Goal: Task Accomplishment & Management: Complete application form

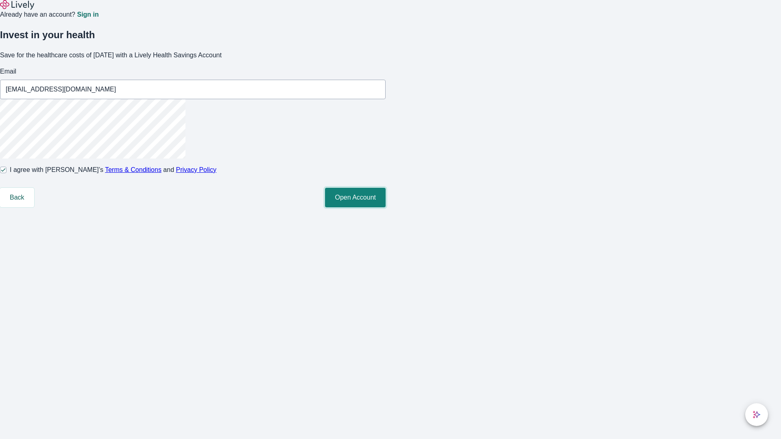
click at [385, 207] on button "Open Account" at bounding box center [355, 198] width 61 height 20
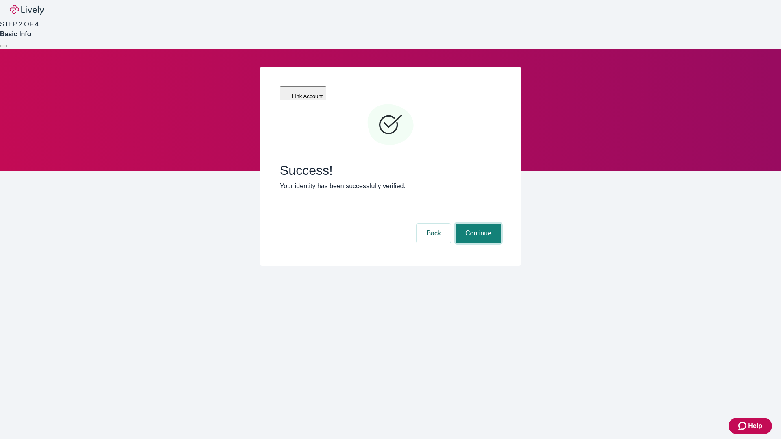
click at [477, 224] on button "Continue" at bounding box center [478, 234] width 46 height 20
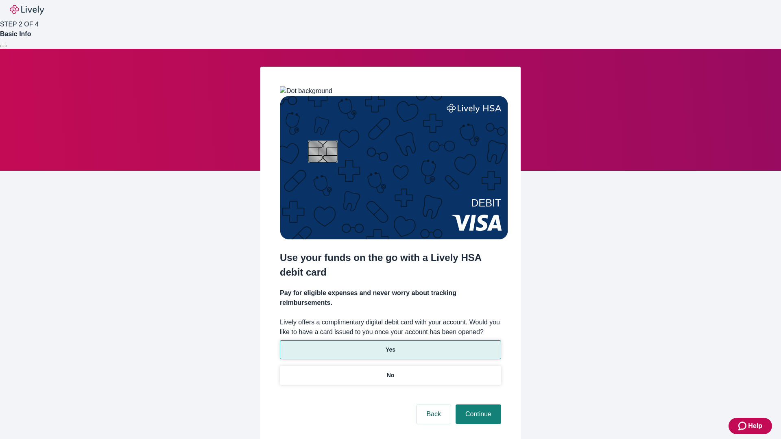
click at [390, 346] on p "Yes" at bounding box center [390, 350] width 10 height 9
click at [477, 404] on button "Continue" at bounding box center [478, 414] width 46 height 20
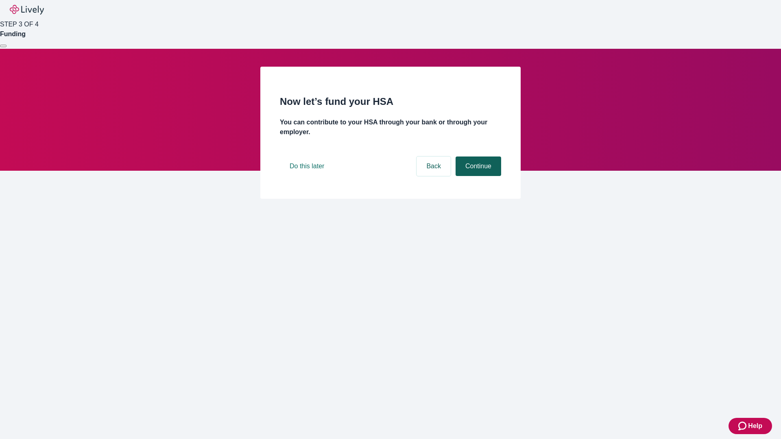
click at [477, 176] on button "Continue" at bounding box center [478, 167] width 46 height 20
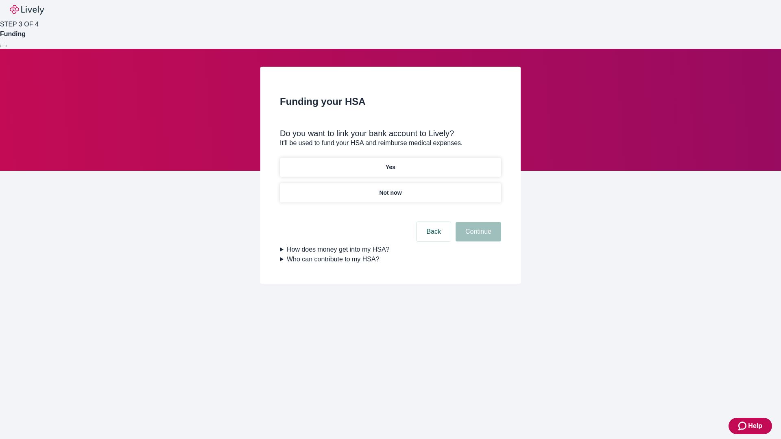
click at [390, 189] on p "Not now" at bounding box center [390, 193] width 22 height 9
click at [477, 237] on button "Continue" at bounding box center [478, 232] width 46 height 20
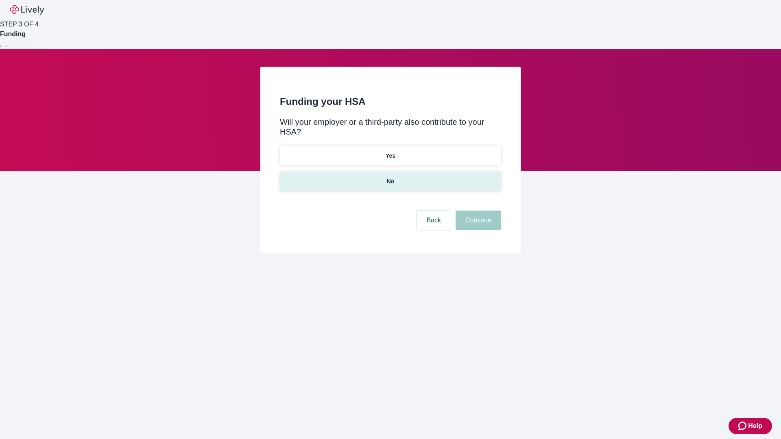
click at [390, 177] on p "No" at bounding box center [391, 181] width 8 height 9
click at [477, 211] on button "Continue" at bounding box center [478, 221] width 46 height 20
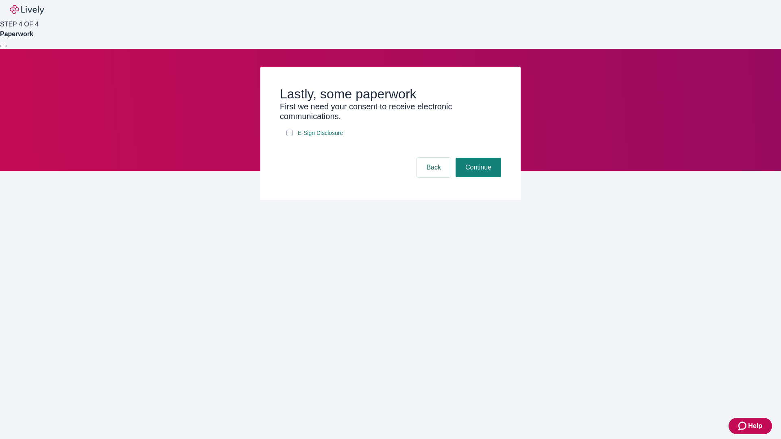
click at [289, 136] on input "E-Sign Disclosure" at bounding box center [289, 133] width 7 height 7
checkbox input "true"
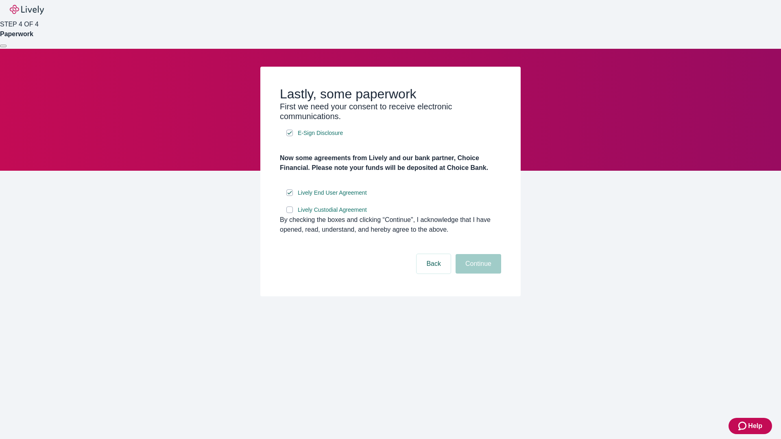
click at [289, 213] on input "Lively Custodial Agreement" at bounding box center [289, 210] width 7 height 7
checkbox input "true"
click at [477, 274] on button "Continue" at bounding box center [478, 264] width 46 height 20
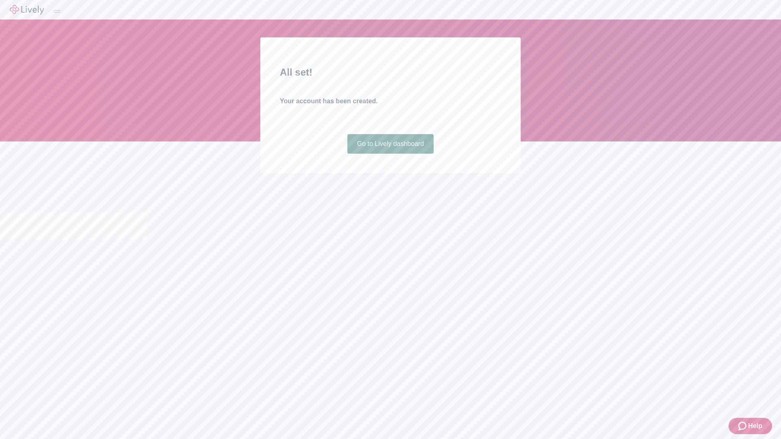
click at [390, 154] on link "Go to Lively dashboard" at bounding box center [390, 144] width 87 height 20
